Goal: Find specific page/section: Find specific page/section

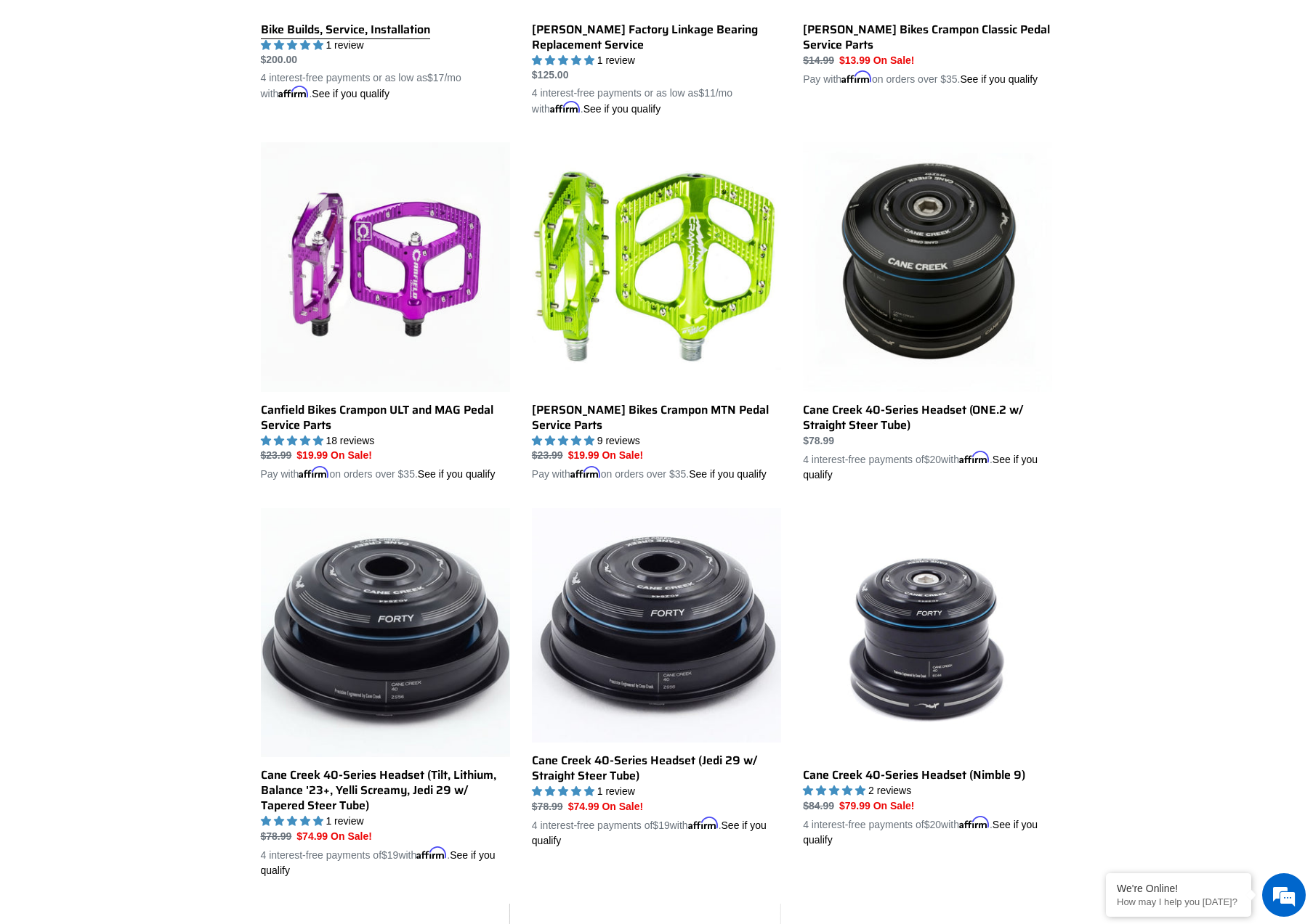
scroll to position [569, 0]
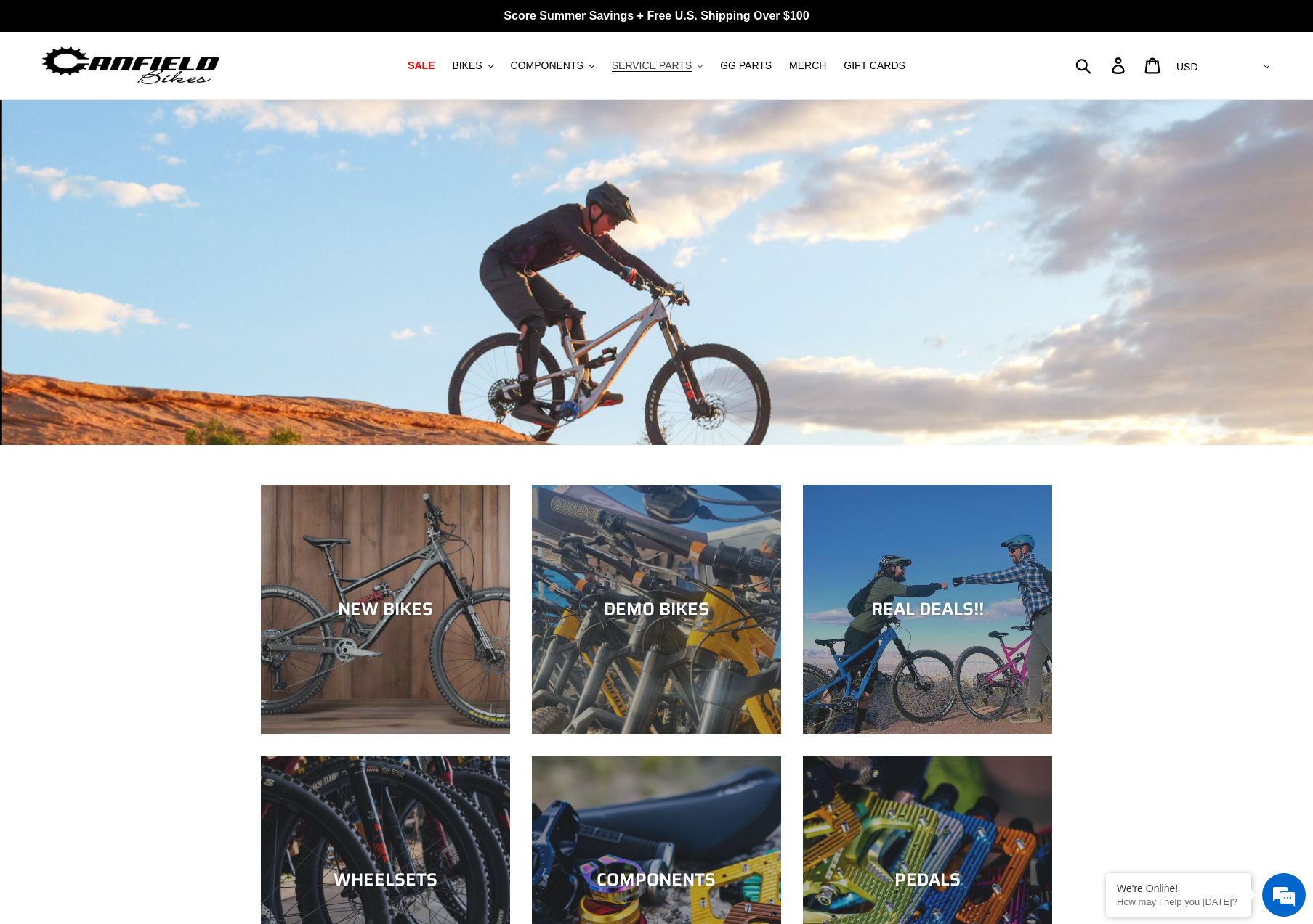
click at [632, 73] on button "SERVICE PARTS .cls-1{fill:#231f20}" at bounding box center [656, 65] width 105 height 19
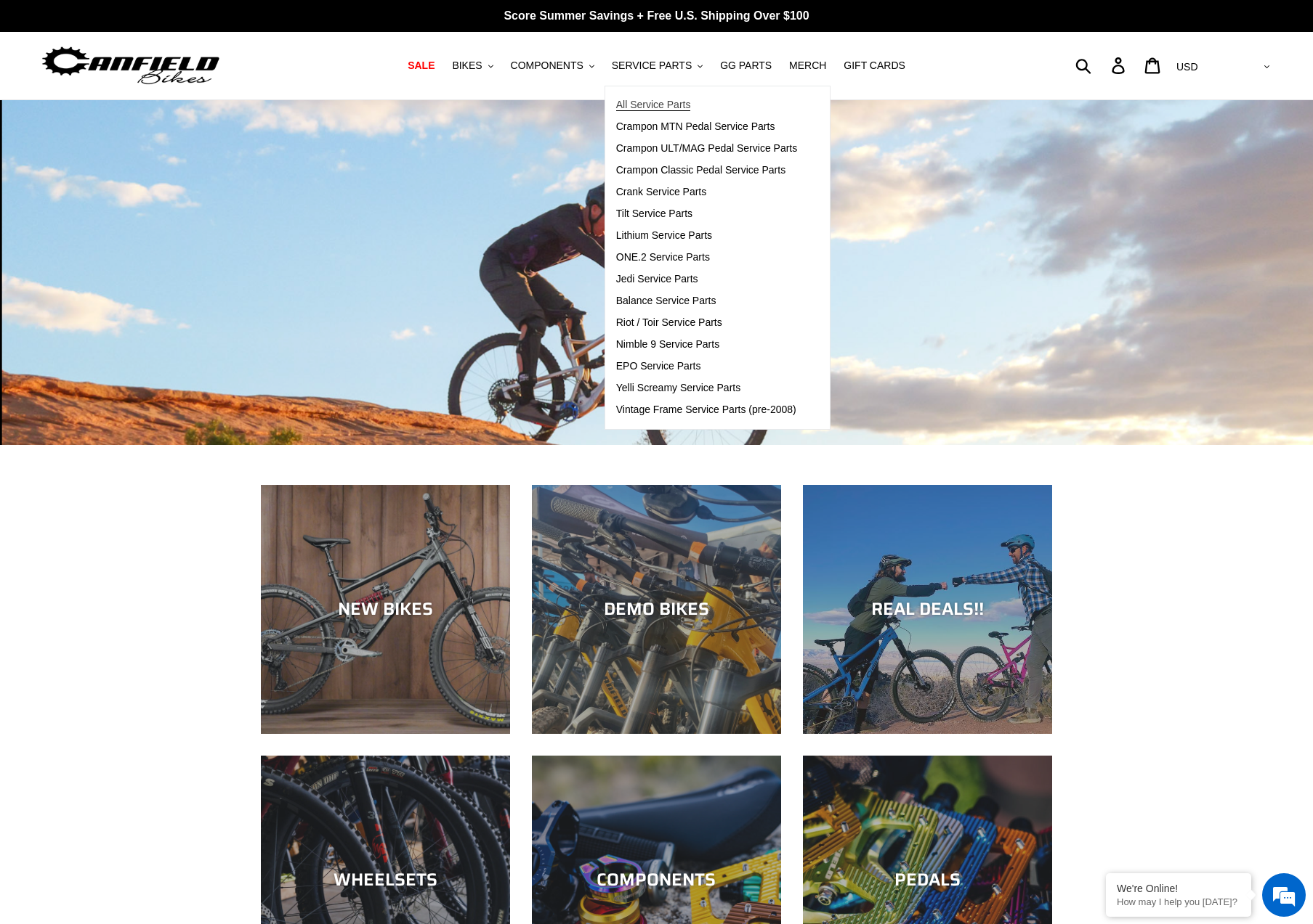
click at [638, 100] on span "All Service Parts" at bounding box center [653, 105] width 75 height 13
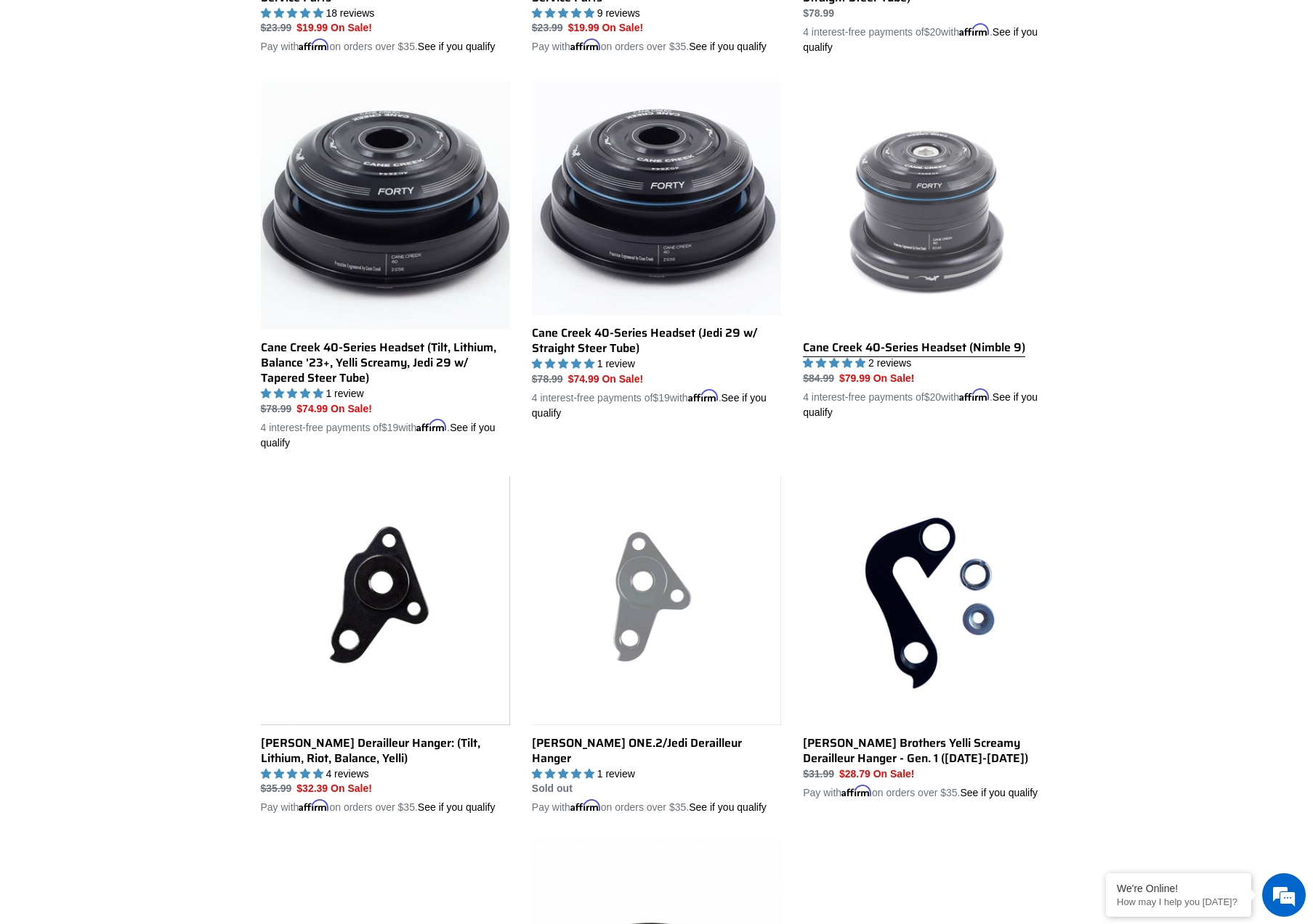
scroll to position [1086, 0]
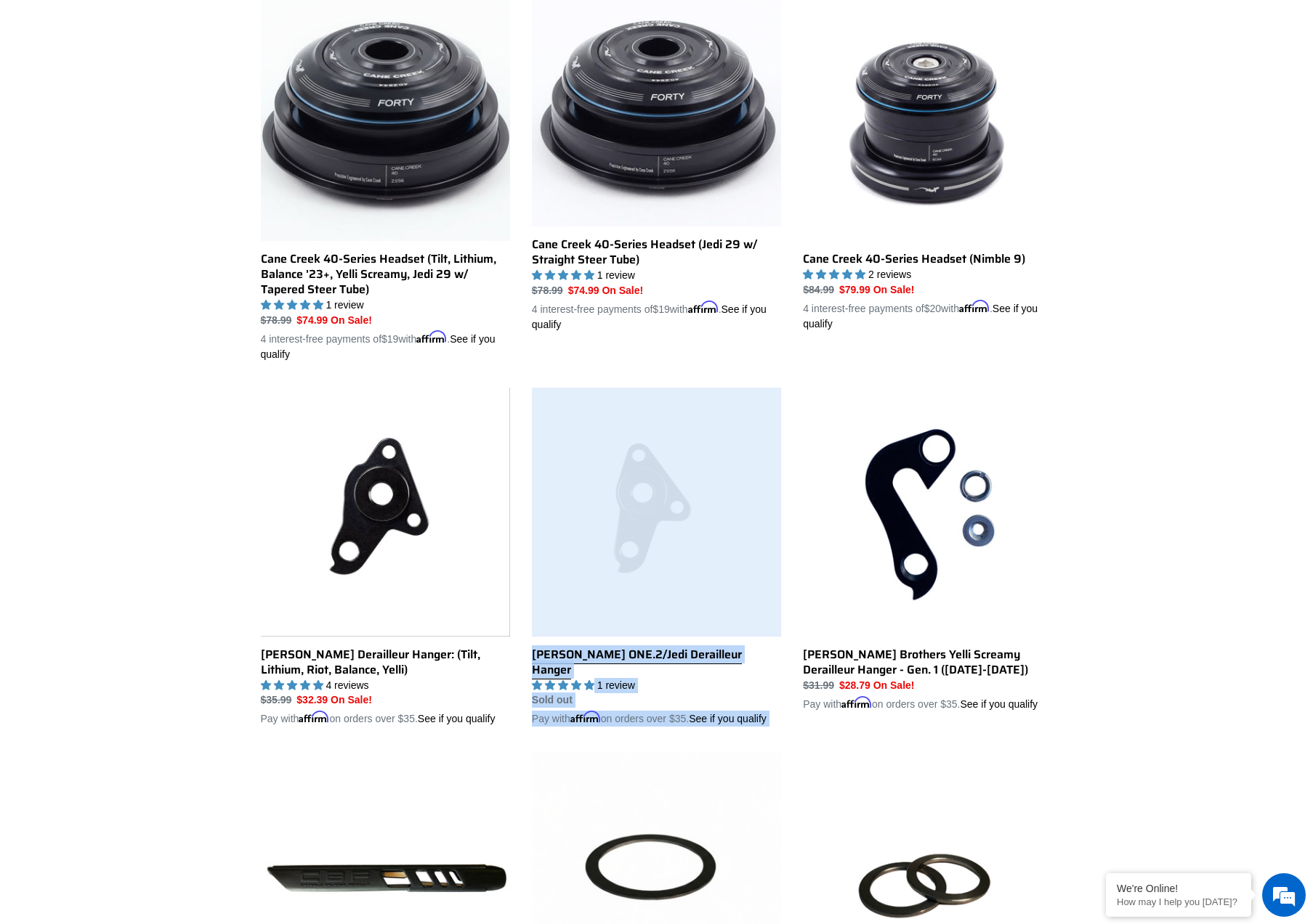
drag, startPoint x: 1188, startPoint y: 379, endPoint x: 632, endPoint y: 588, distance: 594.0
click at [632, 588] on div "Collection: Service Parts Precision service parts and rebuild kits for Canfield…" at bounding box center [656, 671] width 1313 height 3235
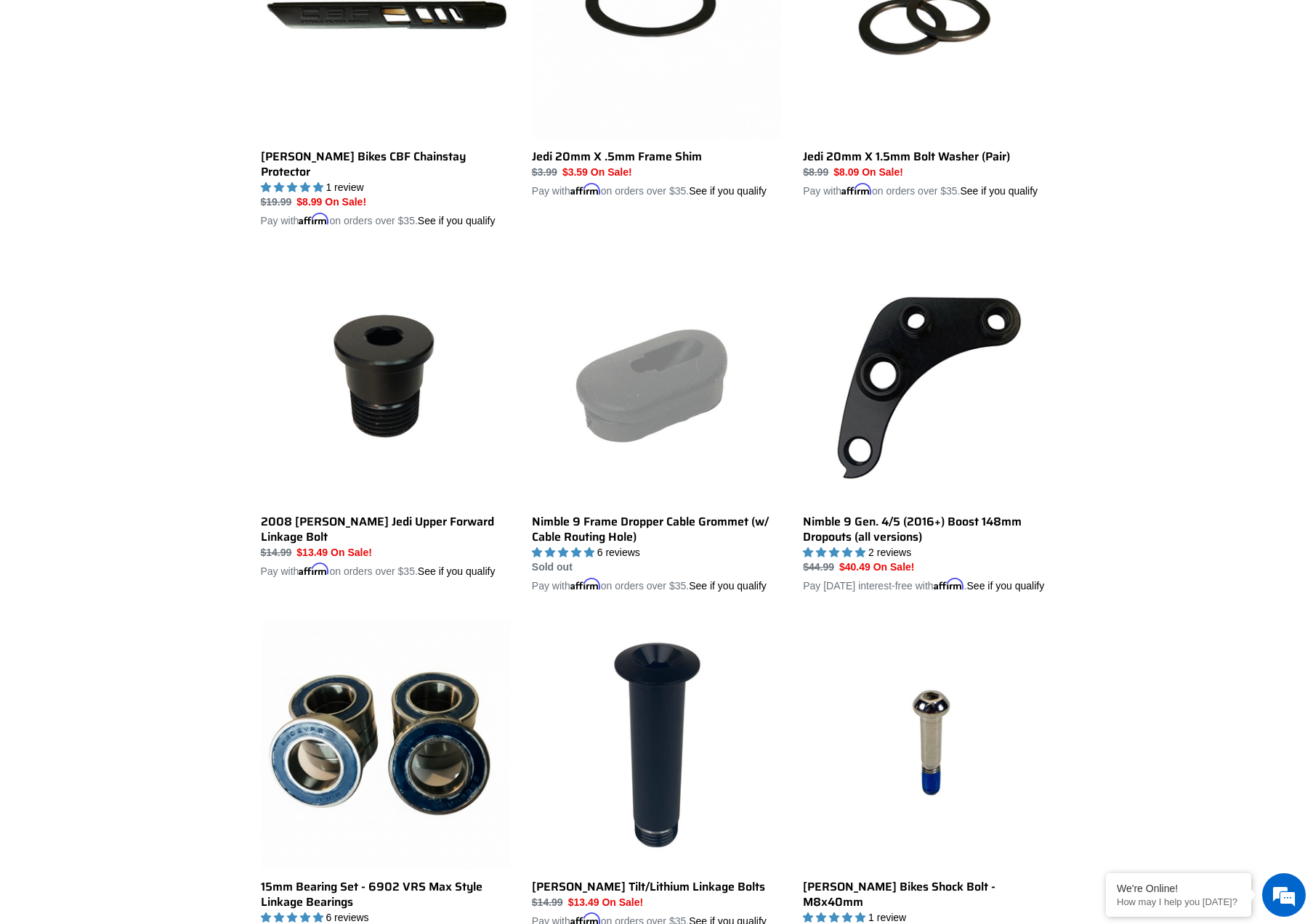
scroll to position [0, 0]
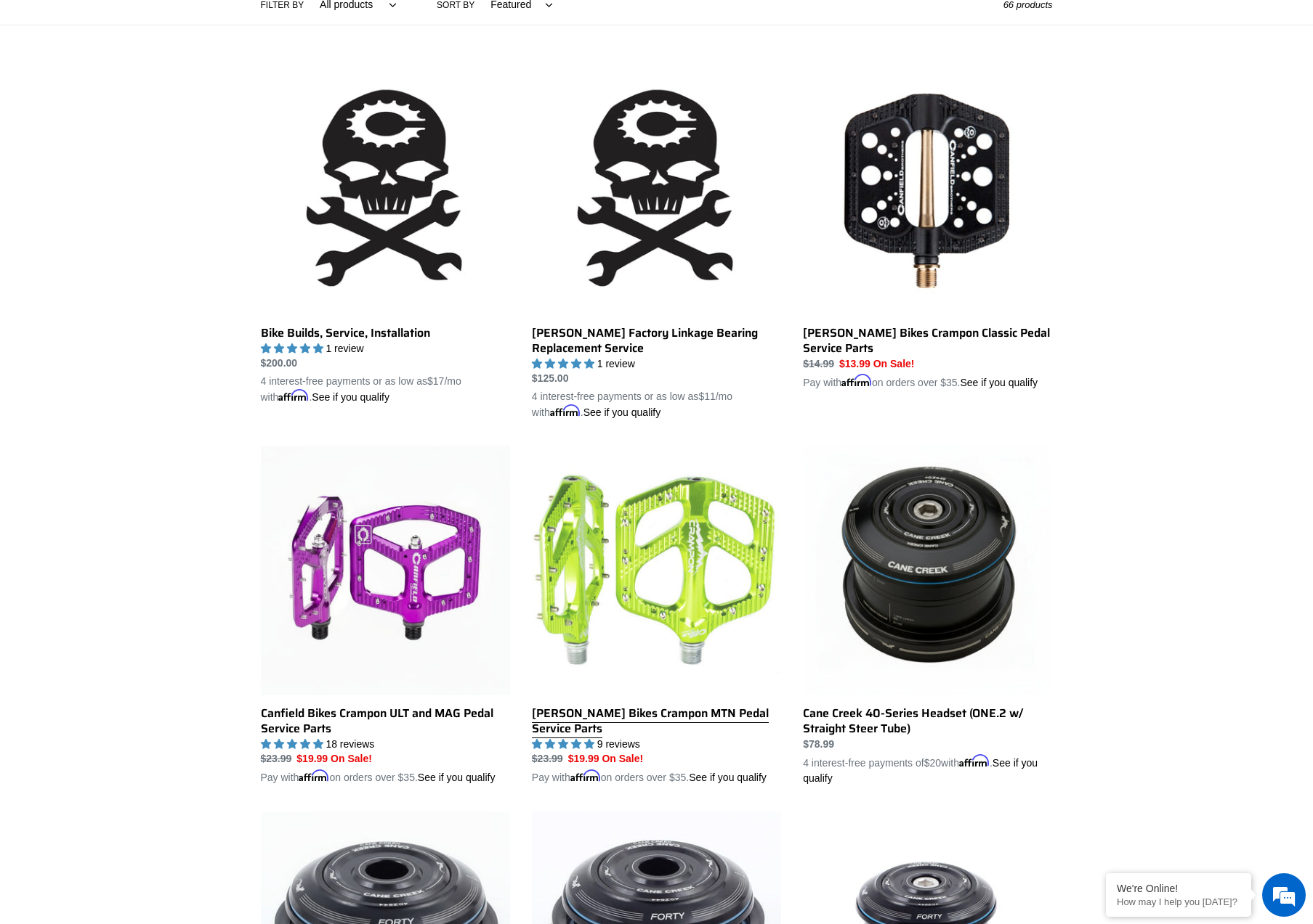
scroll to position [282, 0]
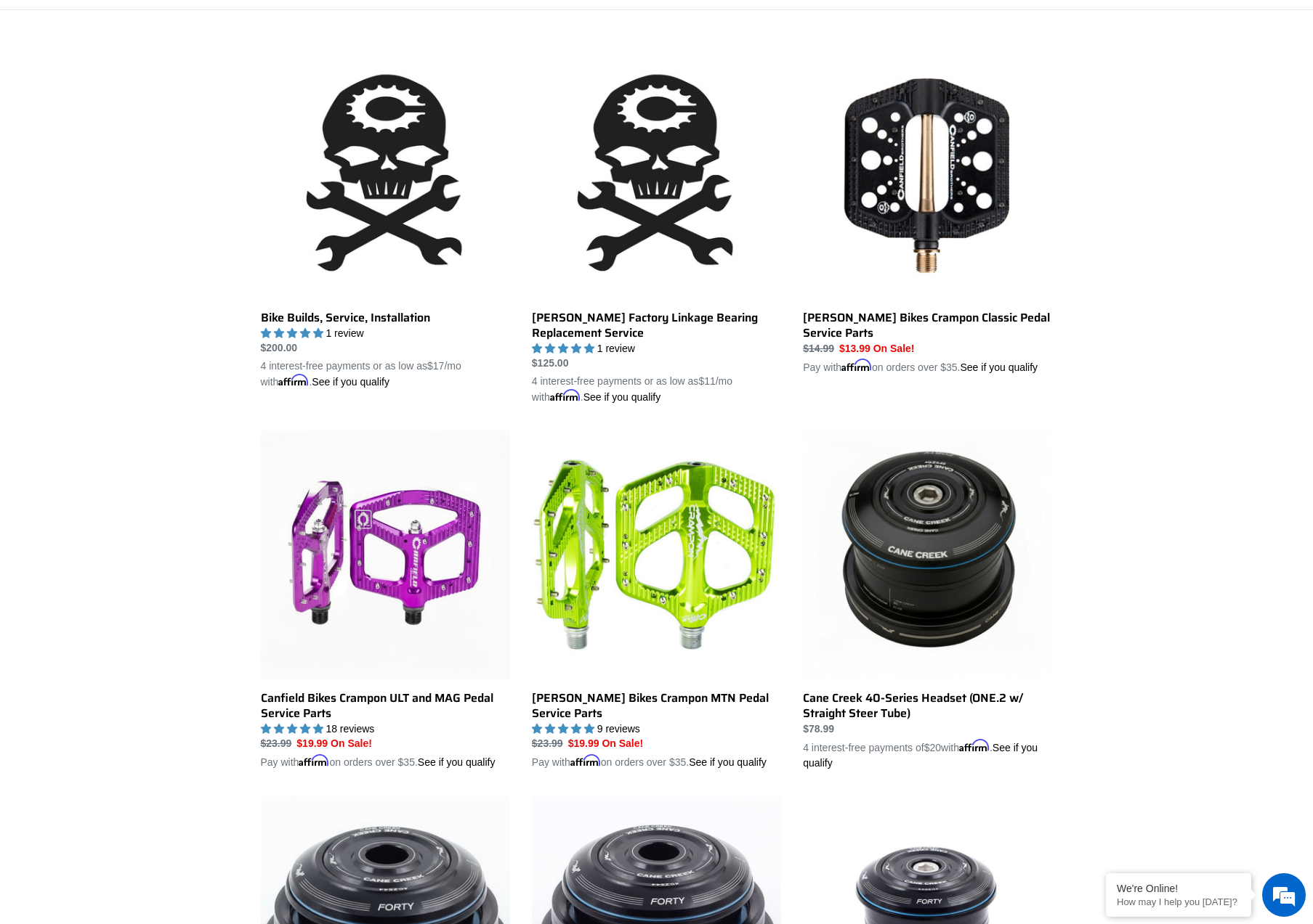
drag, startPoint x: 815, startPoint y: 409, endPoint x: 1096, endPoint y: 428, distance: 281.6
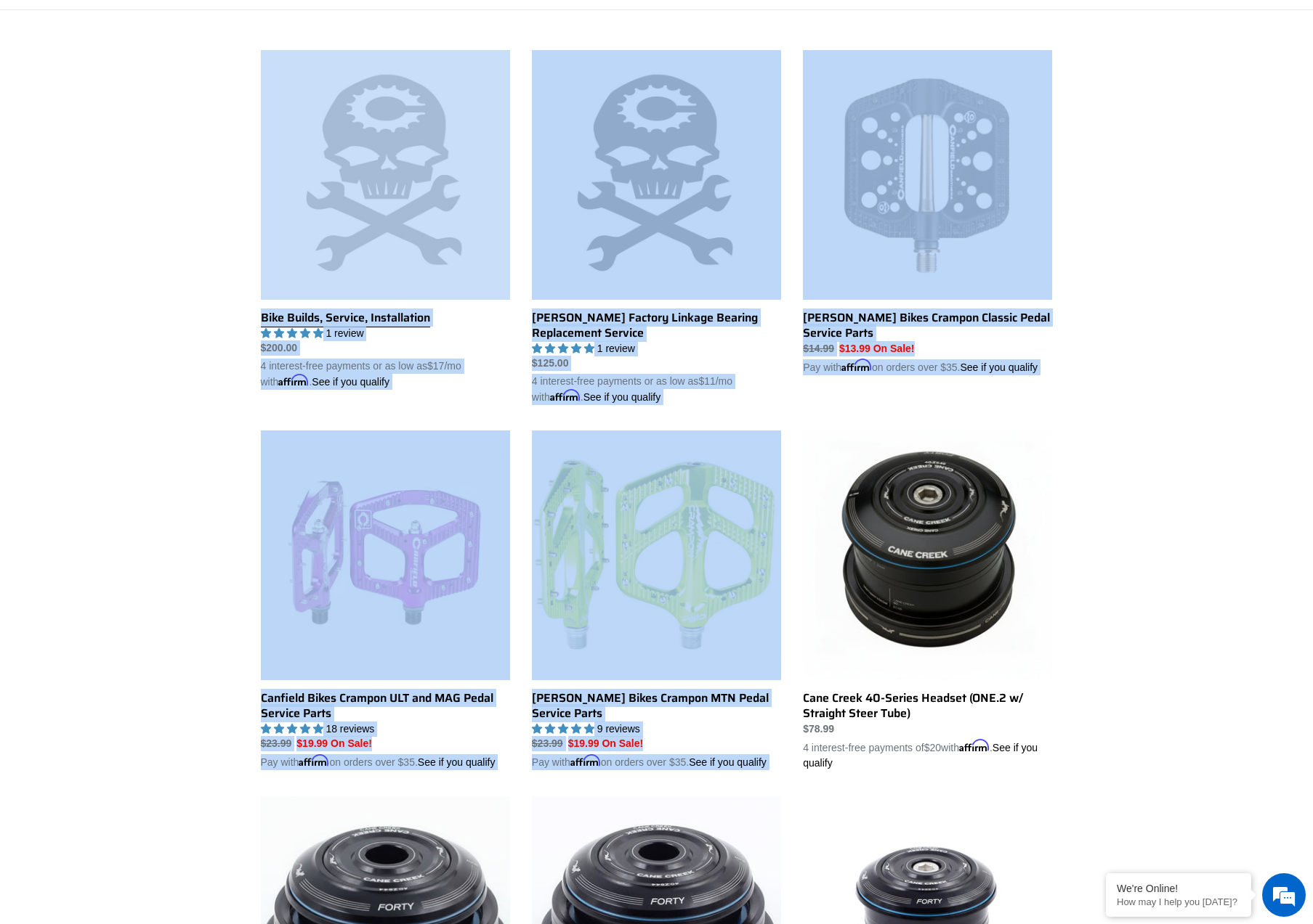
drag, startPoint x: 1163, startPoint y: 538, endPoint x: 294, endPoint y: 179, distance: 940.2
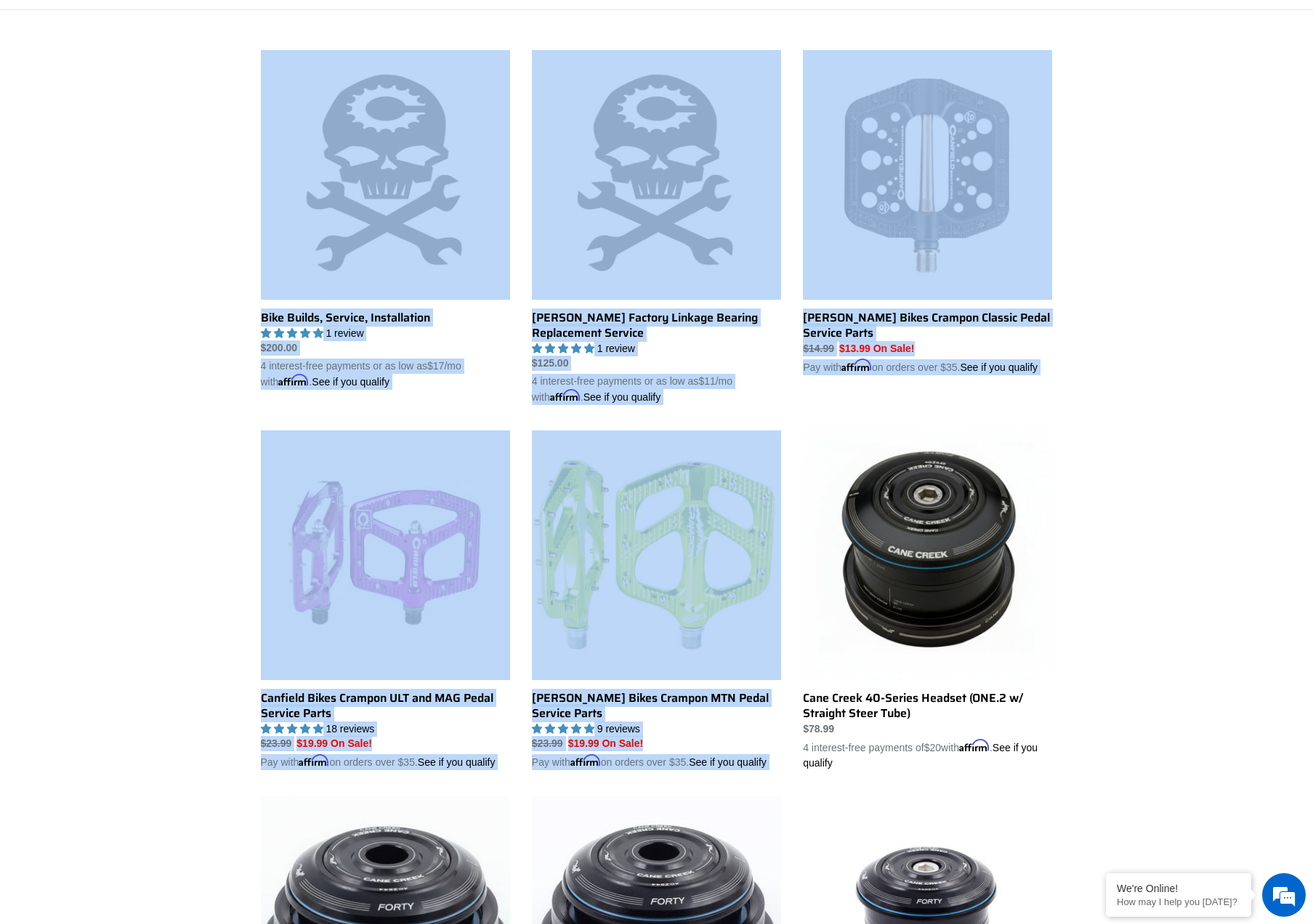
drag, startPoint x: 1173, startPoint y: 410, endPoint x: 1197, endPoint y: 443, distance: 40.8
